Goal: Information Seeking & Learning: Check status

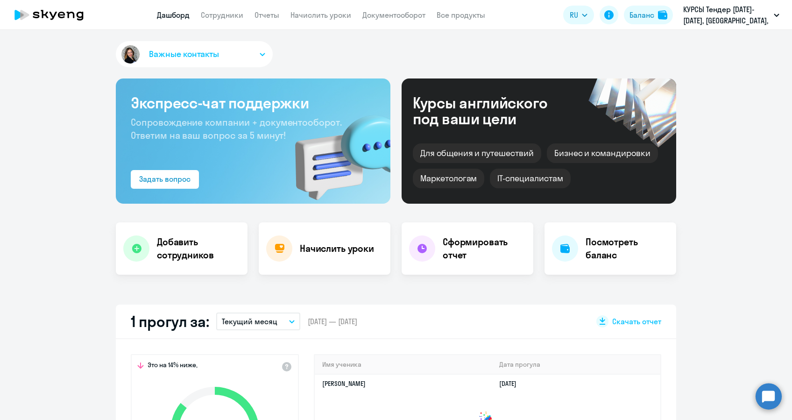
select select "30"
click at [228, 10] on link "Сотрудники" at bounding box center [222, 14] width 43 height 9
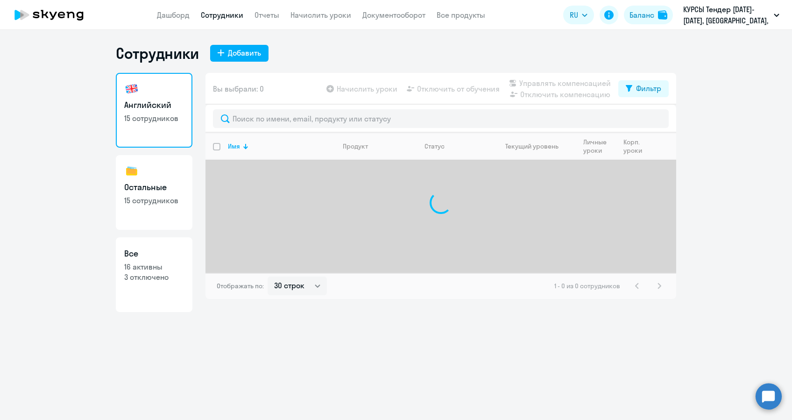
click at [318, 44] on div "Сотрудники Добавить" at bounding box center [396, 53] width 561 height 19
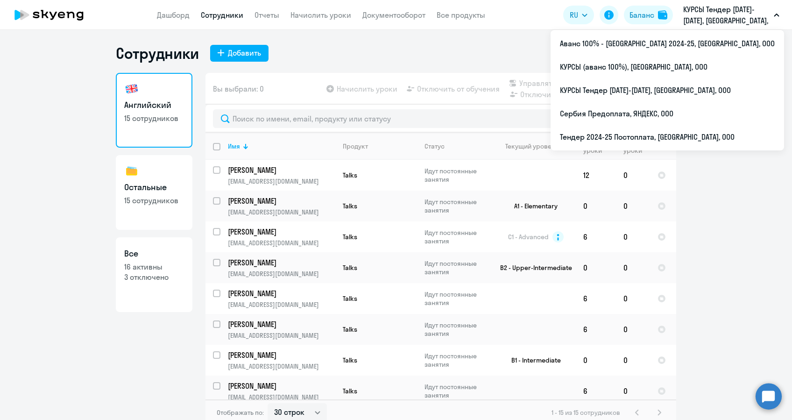
click at [726, 0] on app-header "Дашборд Сотрудники Отчеты Начислить уроки Документооборот Все продукты Дашборд …" at bounding box center [396, 15] width 792 height 30
click at [726, 11] on p "КУРСЫ Тендер [DATE]-[DATE], [GEOGRAPHIC_DATA], ООО" at bounding box center [727, 15] width 87 height 22
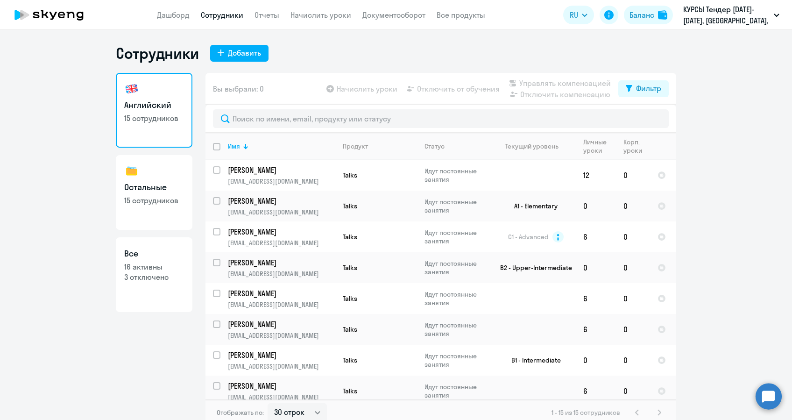
click at [726, 11] on p "КУРСЫ Тендер [DATE]-[DATE], [GEOGRAPHIC_DATA], ООО" at bounding box center [727, 15] width 87 height 22
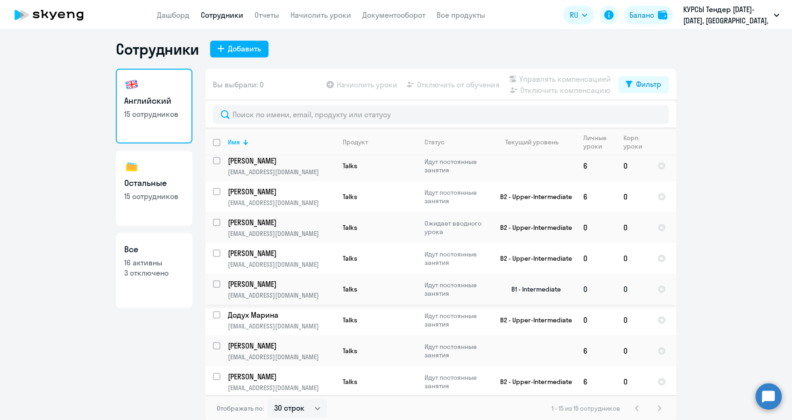
scroll to position [6, 0]
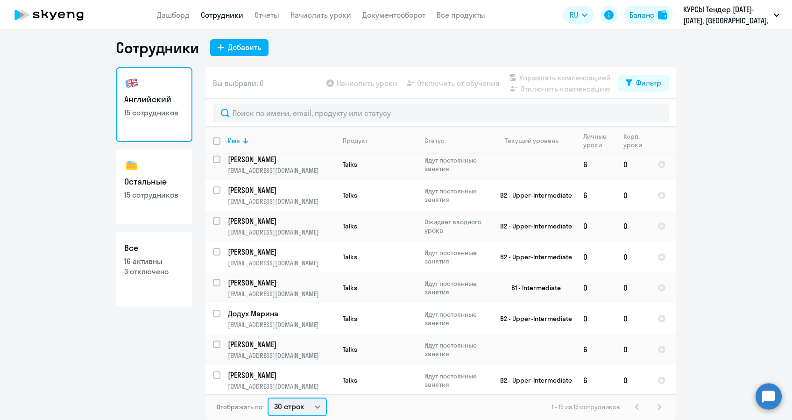
click at [295, 410] on select "30 строк 50 строк 100 строк" at bounding box center [297, 407] width 59 height 19
select select "100"
click at [268, 398] on select "30 строк 50 строк 100 строк" at bounding box center [297, 407] width 59 height 19
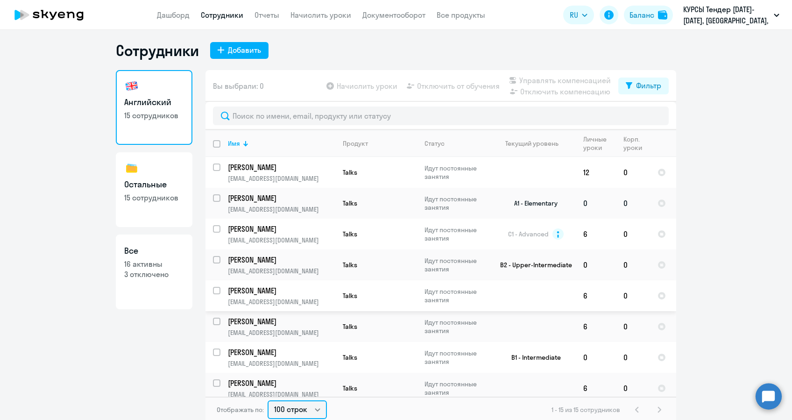
scroll to position [0, 0]
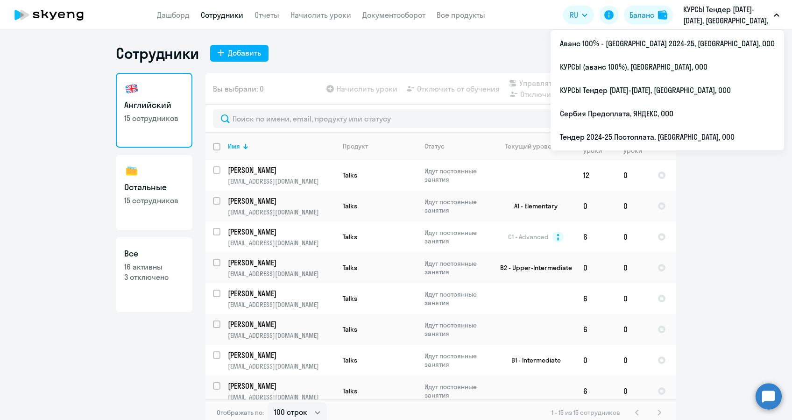
click at [738, 5] on p "КУРСЫ Тендер [DATE]-[DATE], [GEOGRAPHIC_DATA], ООО" at bounding box center [727, 15] width 87 height 22
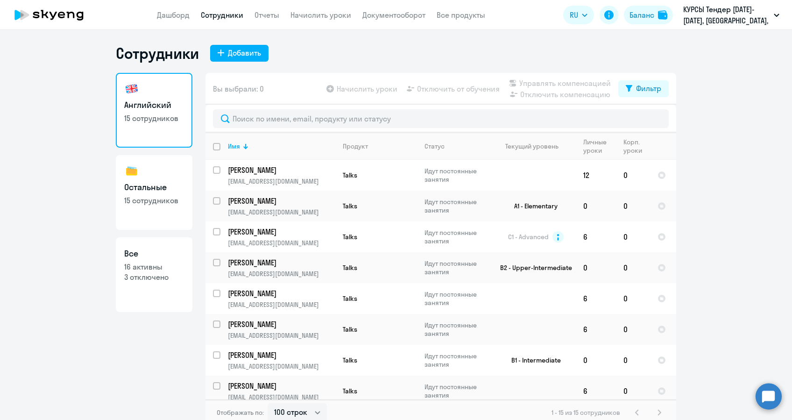
click at [738, 5] on p "КУРСЫ Тендер [DATE]-[DATE], [GEOGRAPHIC_DATA], ООО" at bounding box center [727, 15] width 87 height 22
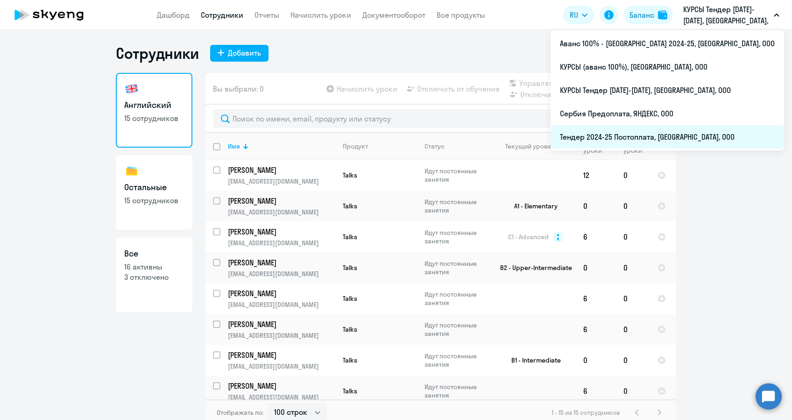
click at [710, 127] on li "Тендер 2024-25 Постоплата, [GEOGRAPHIC_DATA], ООО" at bounding box center [668, 136] width 234 height 23
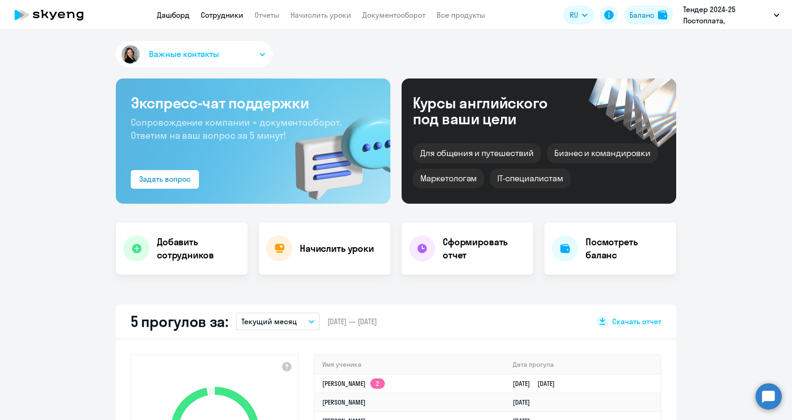
click at [218, 16] on link "Сотрудники" at bounding box center [222, 14] width 43 height 9
select select "30"
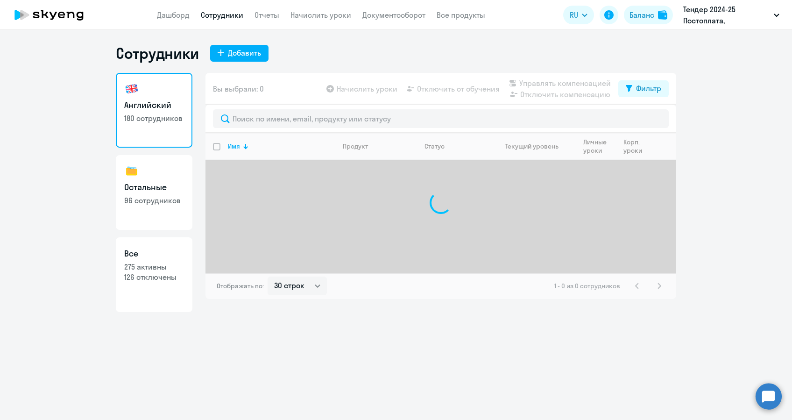
click at [168, 277] on p "126 отключены" at bounding box center [154, 277] width 60 height 10
select select "30"
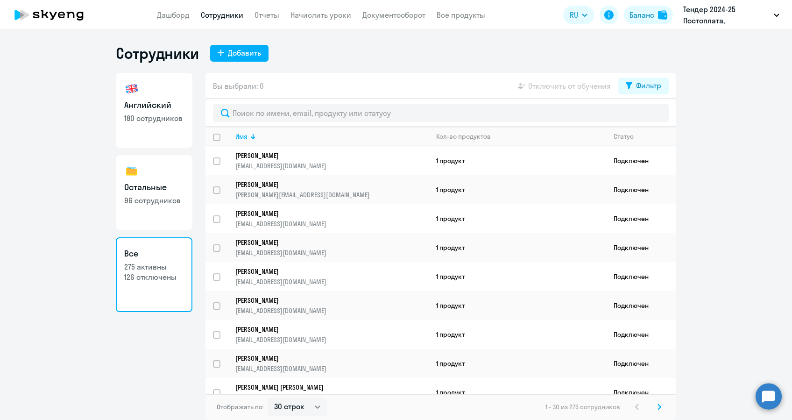
click at [582, 83] on app-table-action-button "Отключить от обучения" at bounding box center [563, 85] width 95 height 11
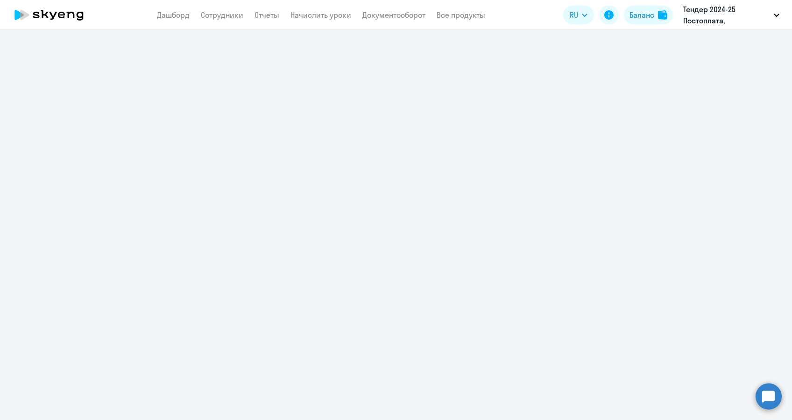
click at [248, 13] on nav "Дашборд Сотрудники Отчеты Начислить уроки Документооборот Все продукты" at bounding box center [321, 15] width 328 height 12
click at [225, 16] on link "Сотрудники" at bounding box center [222, 14] width 43 height 9
select select "30"
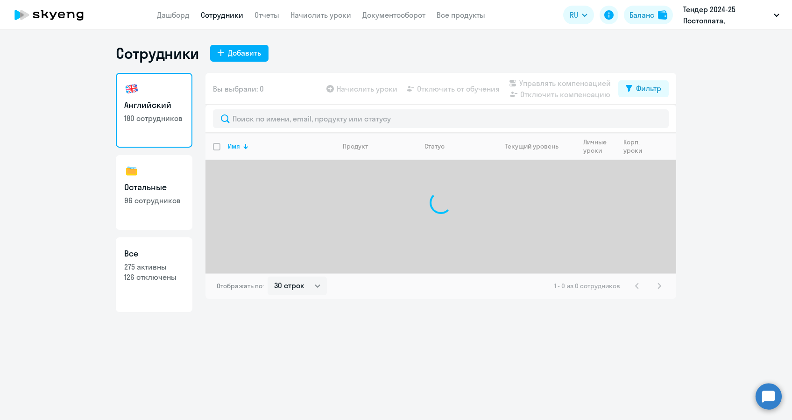
click at [174, 259] on h3 "Все" at bounding box center [154, 254] width 60 height 12
select select "30"
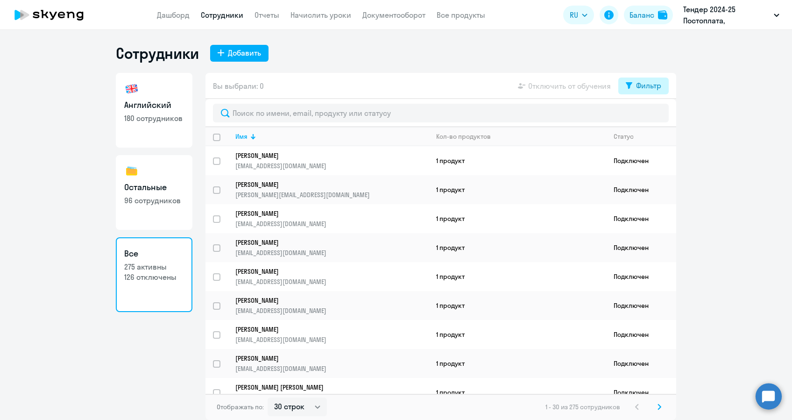
click at [647, 78] on button "Фильтр" at bounding box center [644, 86] width 50 height 17
click at [658, 110] on label at bounding box center [654, 115] width 16 height 11
click at [646, 116] on input "checkbox" at bounding box center [645, 116] width 0 height 0
checkbox input "true"
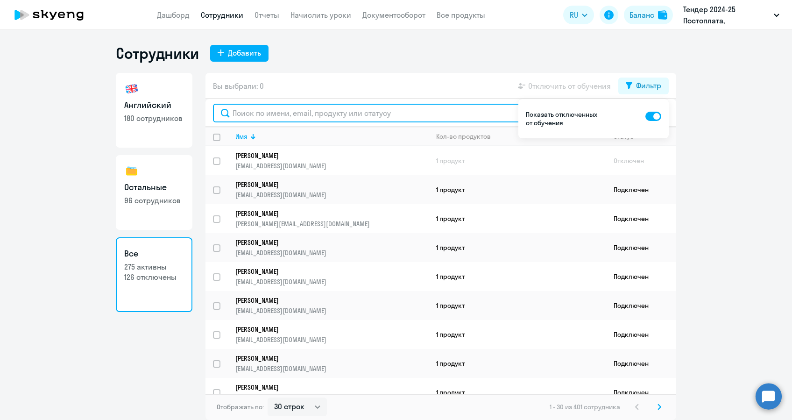
click at [287, 107] on input "text" at bounding box center [441, 113] width 456 height 19
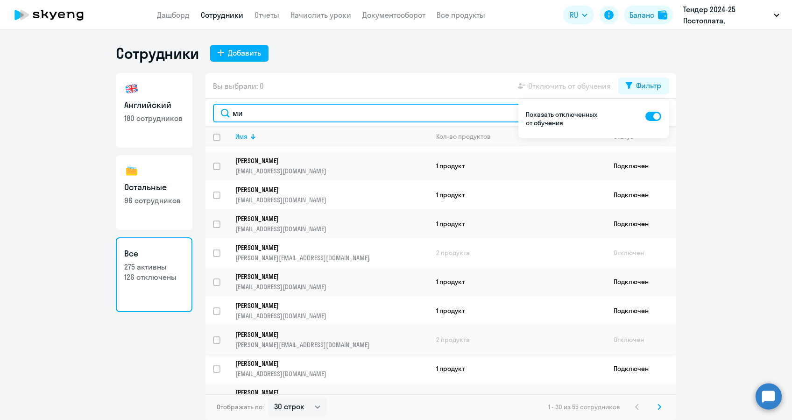
scroll to position [615, 0]
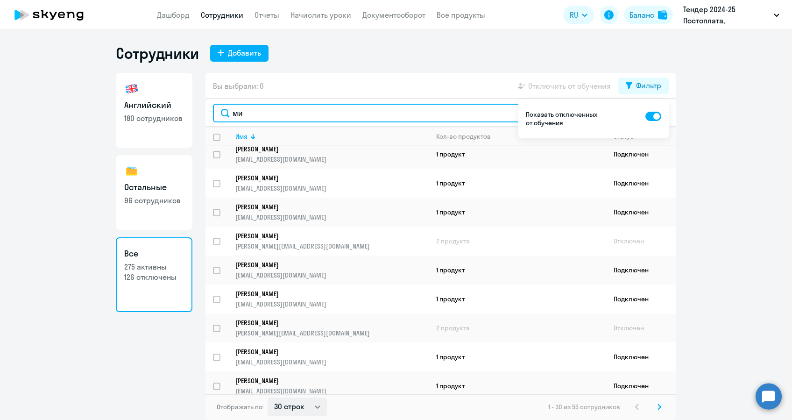
type input "ми"
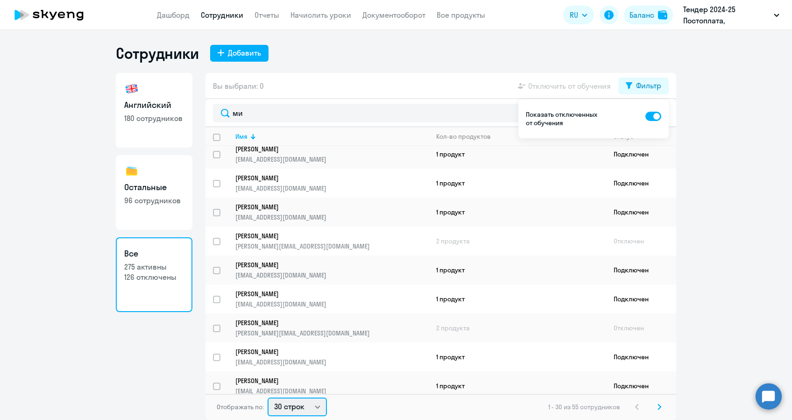
click at [300, 400] on select "30 строк 50 строк 100 строк" at bounding box center [297, 407] width 59 height 19
select select "100"
click at [268, 398] on select "30 строк 50 строк 100 строк" at bounding box center [297, 407] width 59 height 19
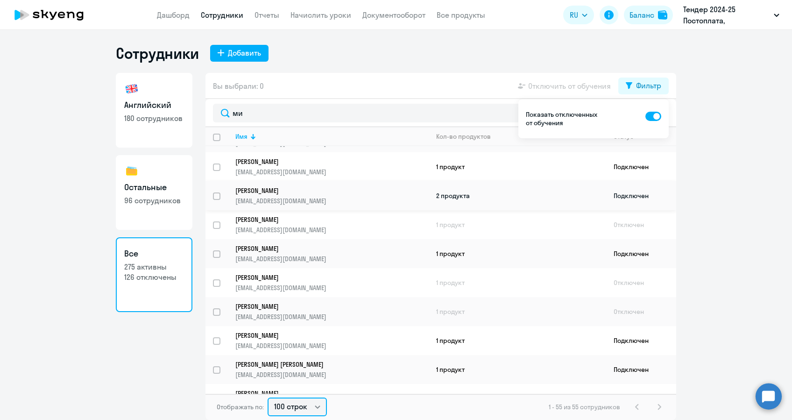
scroll to position [1334, 0]
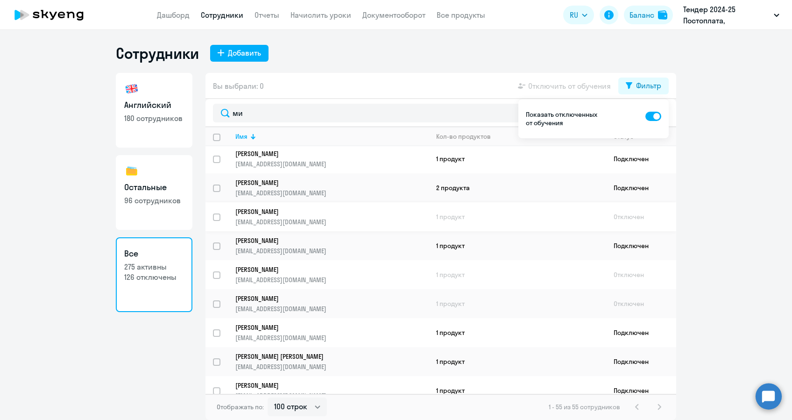
click at [217, 214] on input "select row 37344878" at bounding box center [222, 223] width 19 height 19
checkbox input "true"
click at [651, 119] on span at bounding box center [654, 116] width 16 height 9
click at [646, 116] on input "checkbox" at bounding box center [645, 116] width 0 height 0
checkbox input "false"
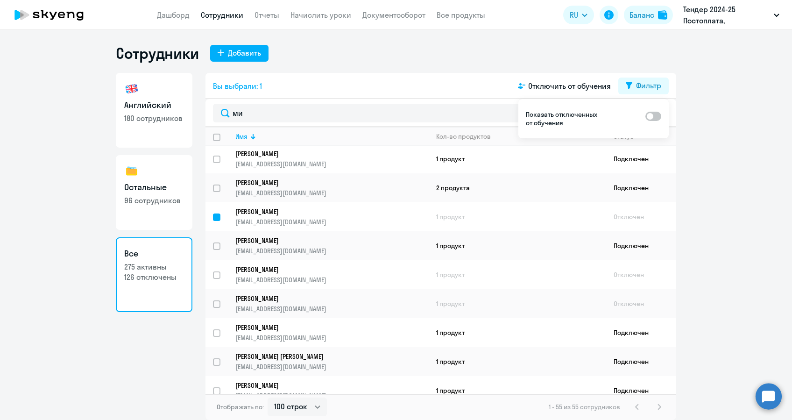
checkbox input "false"
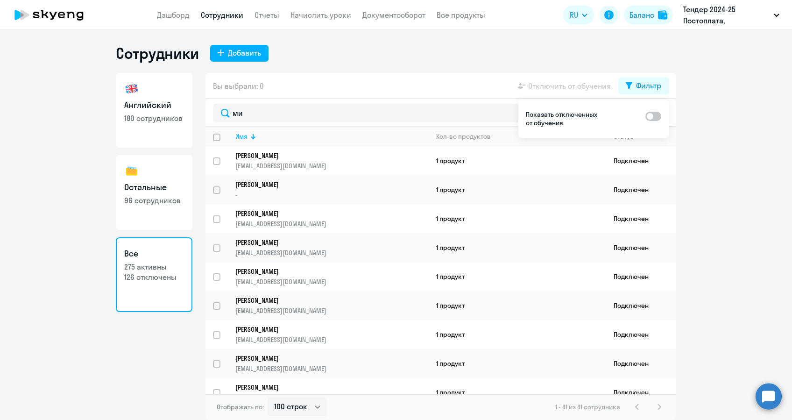
click at [652, 114] on span at bounding box center [654, 116] width 16 height 9
click at [646, 116] on input "checkbox" at bounding box center [645, 116] width 0 height 0
checkbox input "true"
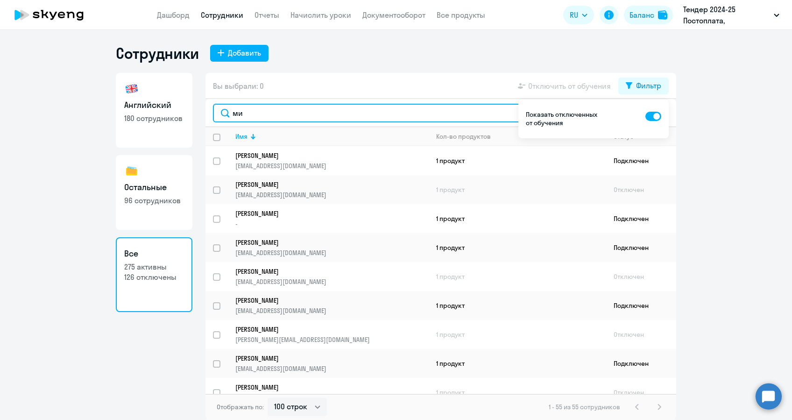
click at [288, 111] on input "ми" at bounding box center [441, 113] width 456 height 19
click at [370, 118] on input "ми" at bounding box center [441, 113] width 456 height 19
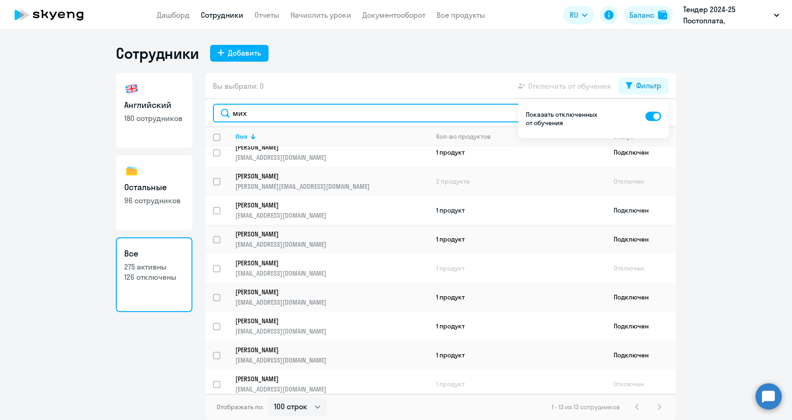
scroll to position [126, 0]
type input "мих"
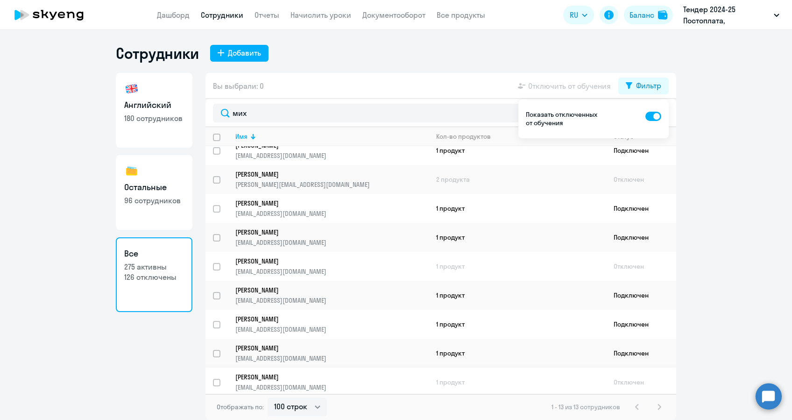
click at [320, 377] on p "[PERSON_NAME]" at bounding box center [325, 377] width 180 height 8
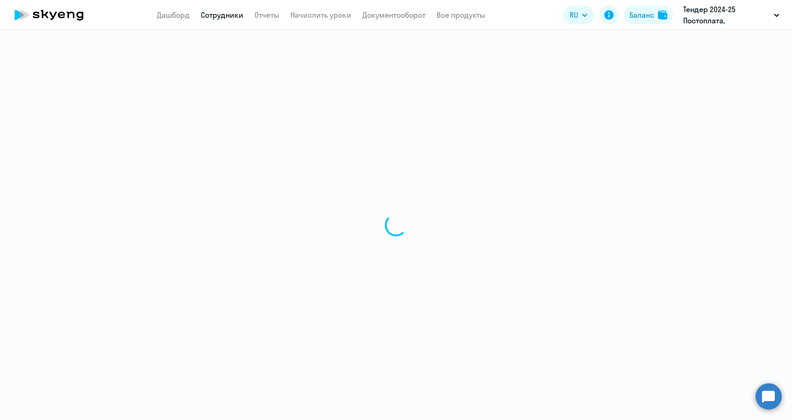
select select "english"
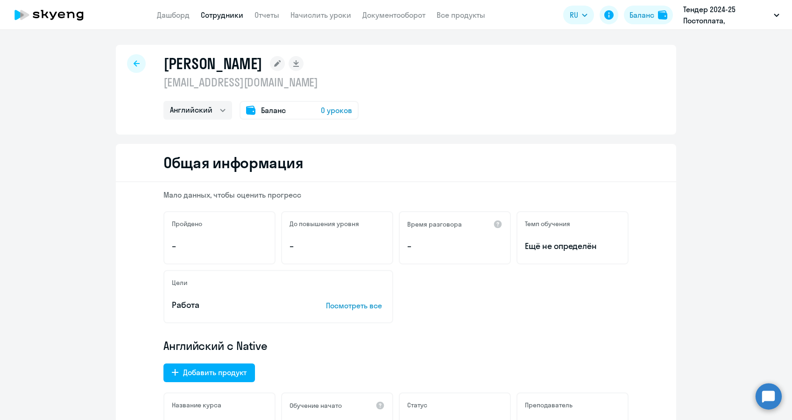
click at [281, 63] on icon at bounding box center [277, 63] width 7 height 7
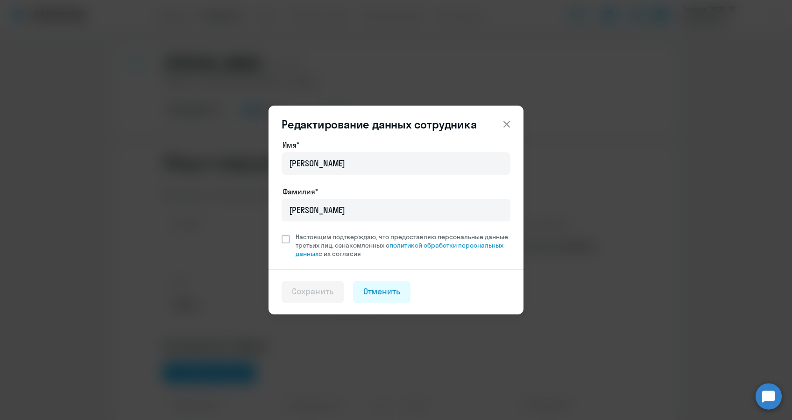
click at [505, 126] on icon at bounding box center [507, 124] width 7 height 7
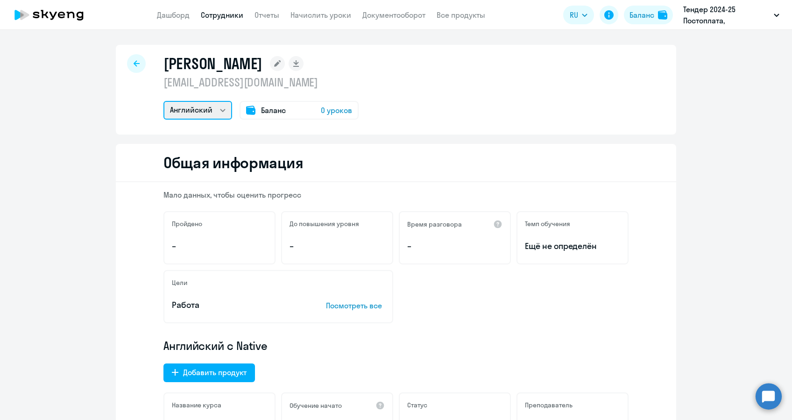
click at [198, 117] on select "Английский" at bounding box center [198, 110] width 69 height 19
click at [303, 111] on div "Баланс 0 уроков" at bounding box center [299, 110] width 119 height 19
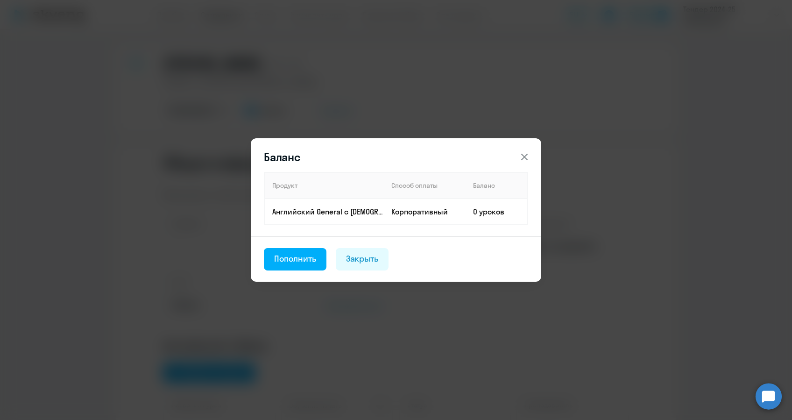
click at [517, 151] on button at bounding box center [524, 157] width 19 height 19
